Goal: Information Seeking & Learning: Learn about a topic

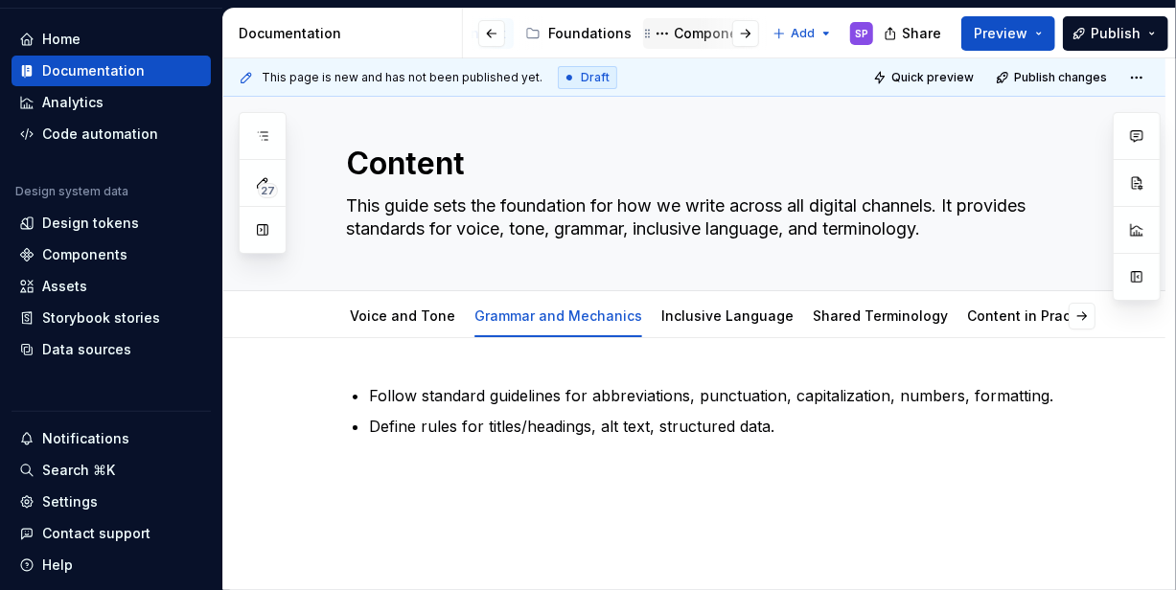
scroll to position [0, 272]
click at [655, 33] on div "Components" at bounding box center [697, 33] width 85 height 19
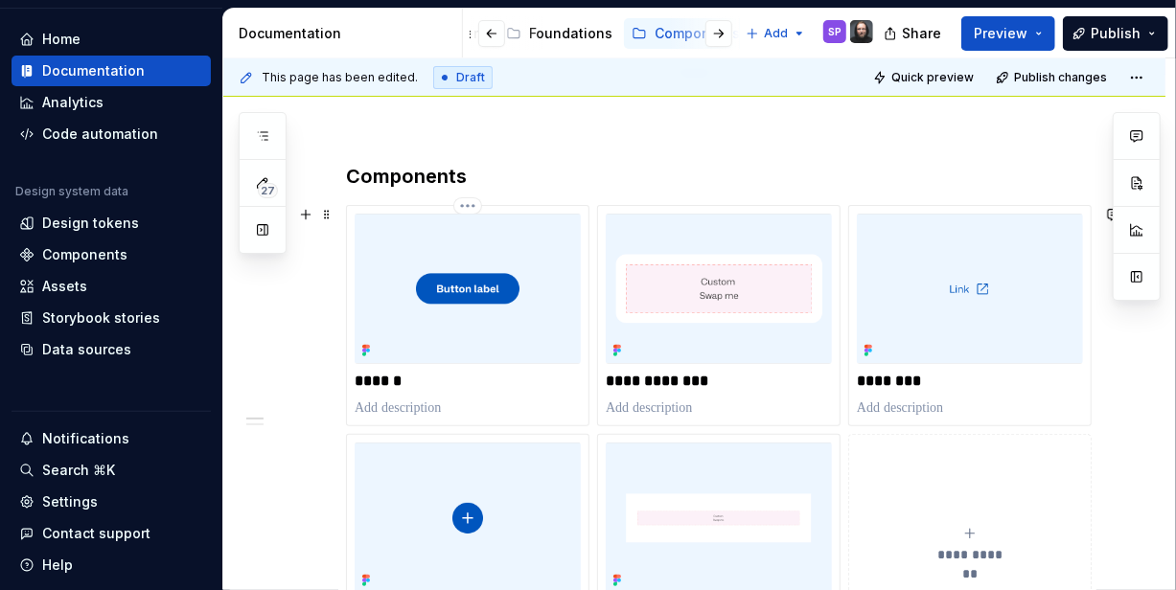
scroll to position [222, 0]
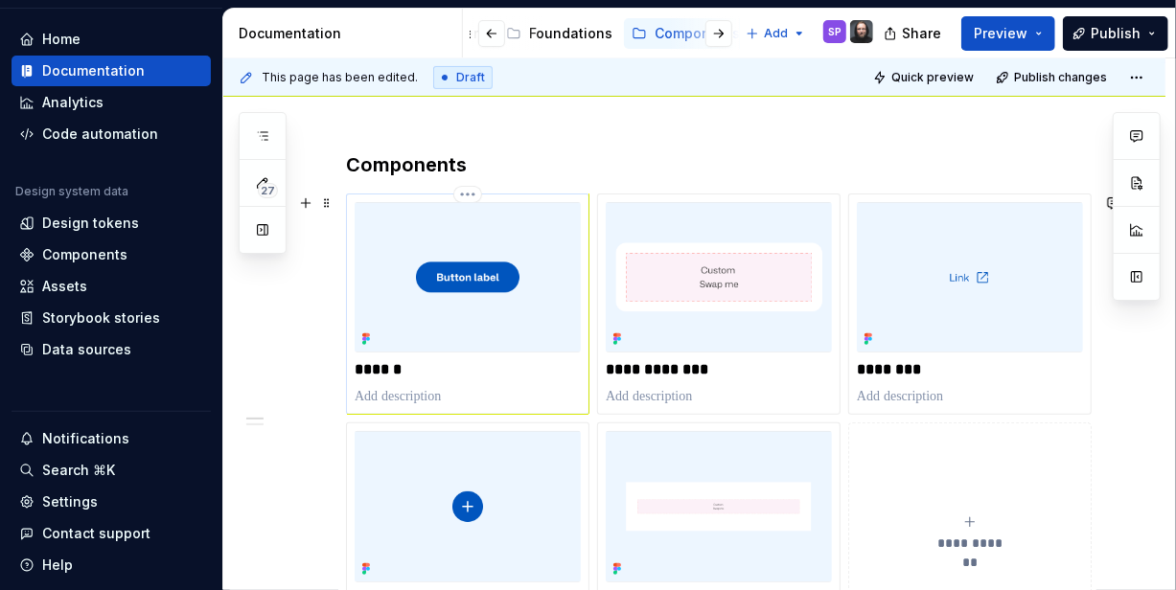
click at [498, 330] on img at bounding box center [468, 277] width 226 height 150
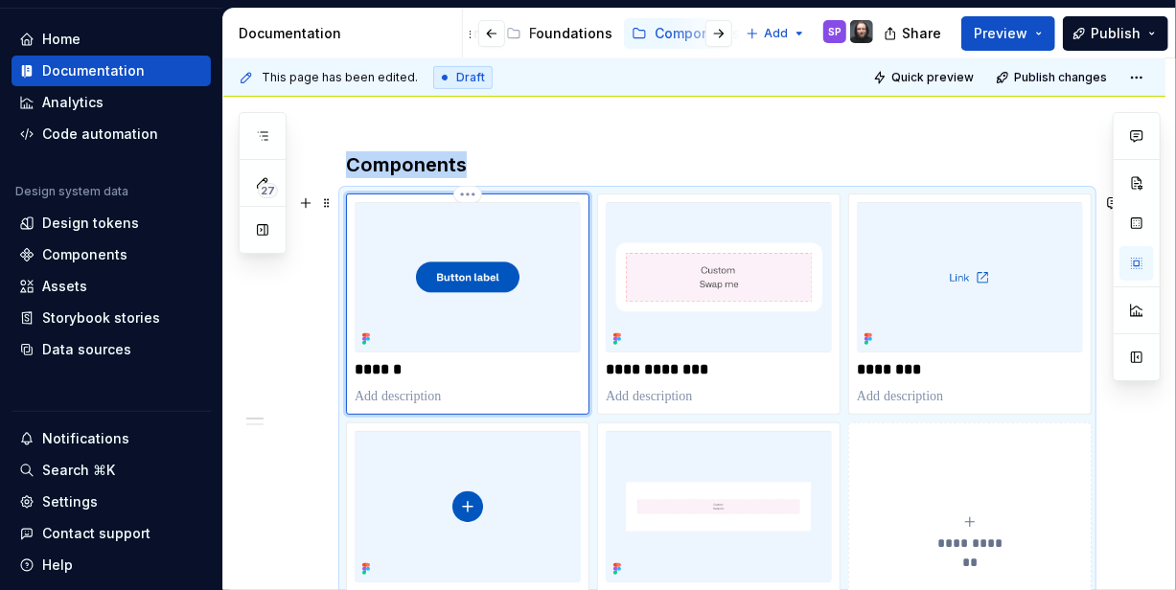
click at [484, 317] on img at bounding box center [468, 277] width 226 height 150
click at [500, 327] on img at bounding box center [468, 277] width 226 height 150
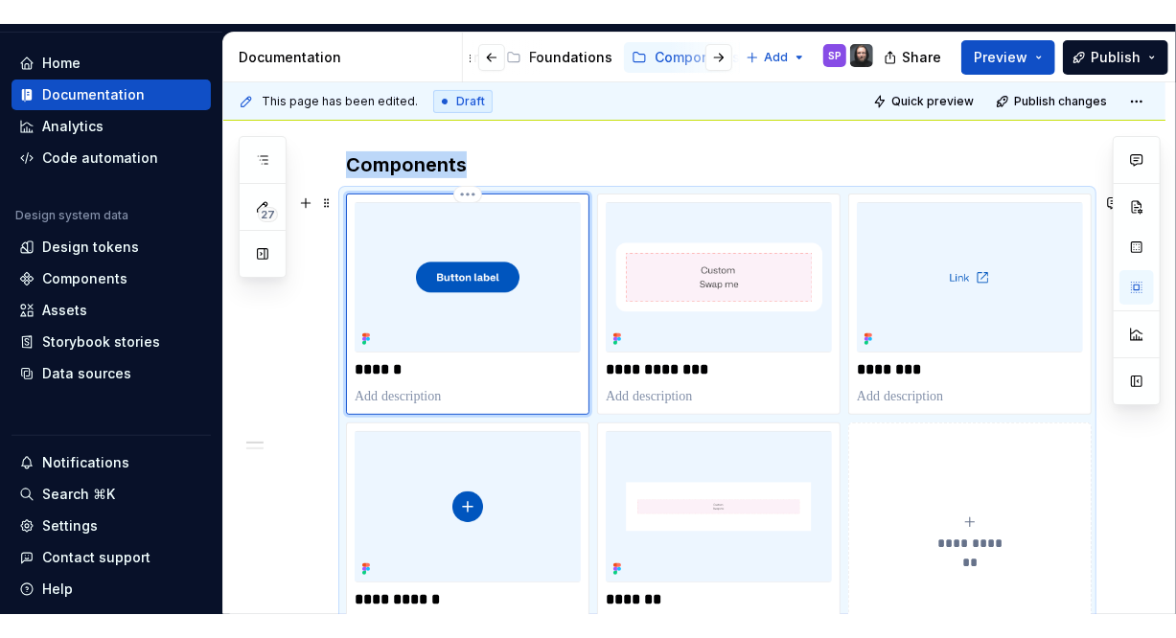
scroll to position [247, 0]
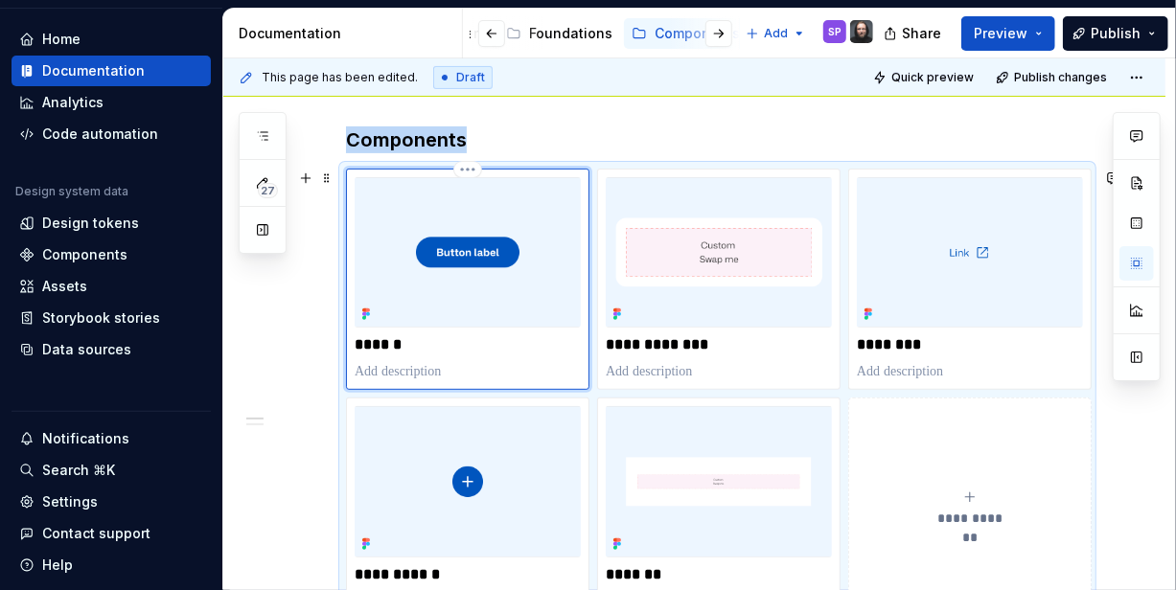
click at [410, 292] on img at bounding box center [468, 252] width 226 height 150
click at [1024, 30] on span "Preview" at bounding box center [1001, 33] width 54 height 19
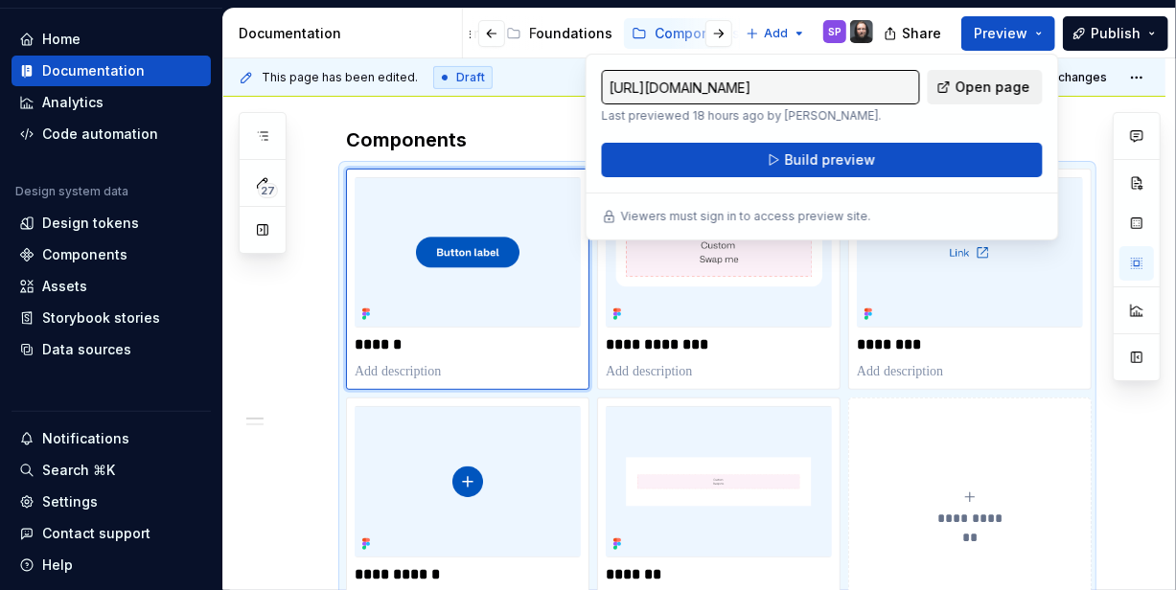
drag, startPoint x: 1024, startPoint y: 30, endPoint x: 970, endPoint y: 88, distance: 79.4
click at [970, 88] on span "Open page" at bounding box center [993, 87] width 75 height 19
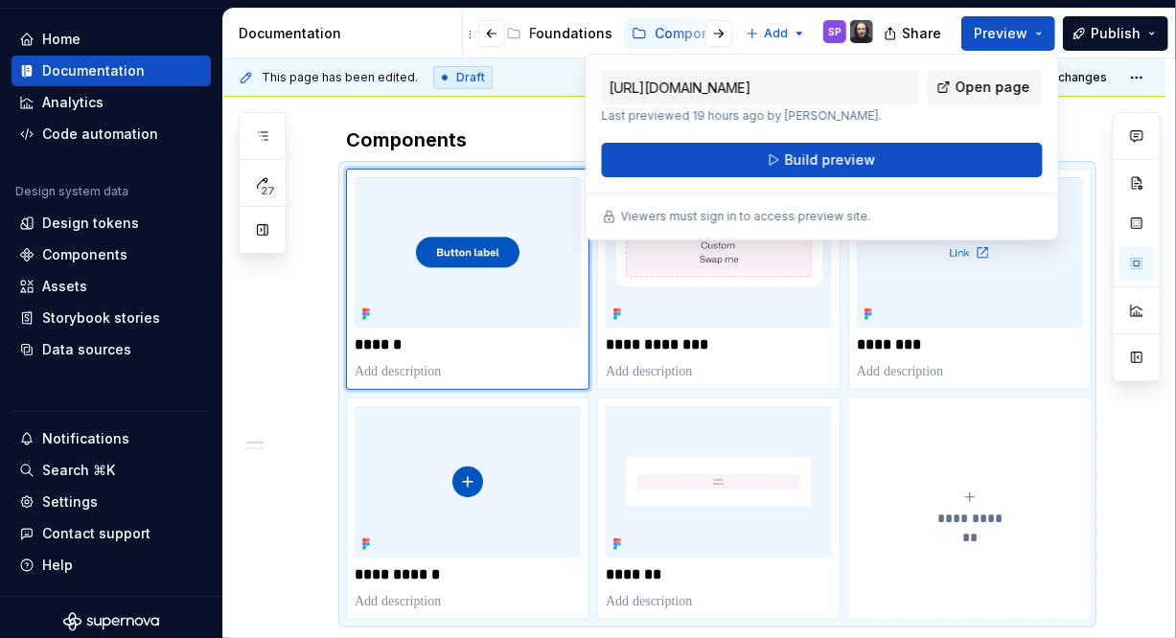
type textarea "*"
